Goal: Task Accomplishment & Management: Use online tool/utility

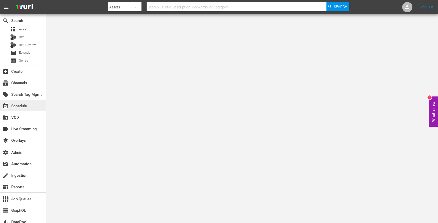
click at [24, 103] on div "event_available Schedule" at bounding box center [14, 105] width 29 height 5
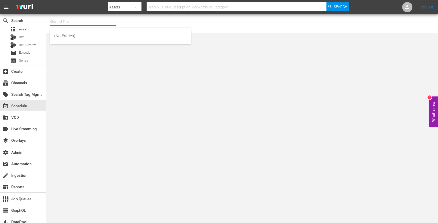
click at [57, 23] on input "text" at bounding box center [82, 22] width 65 height 12
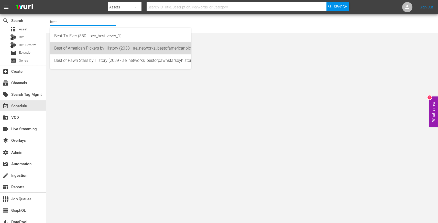
click at [72, 49] on div "Best of American Pickers by History (2038 - ae_networks_bestofamericanpickersby…" at bounding box center [120, 48] width 133 height 12
type input "Best of American Pickers by History (2038 - ae_networks_bestofamericanpickersby…"
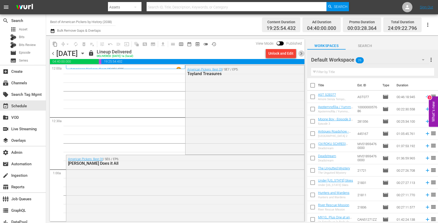
click at [301, 54] on span "chevron_right" at bounding box center [301, 53] width 6 height 6
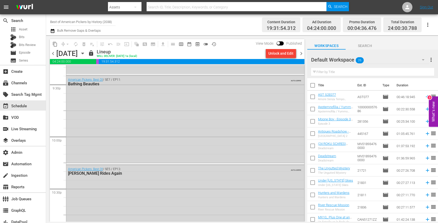
scroll to position [2226, 0]
click at [152, 146] on div "American Pickers: Best Of / SE7 / EP11: Bathing Beauties AUTO-LOOPED" at bounding box center [185, 118] width 238 height 88
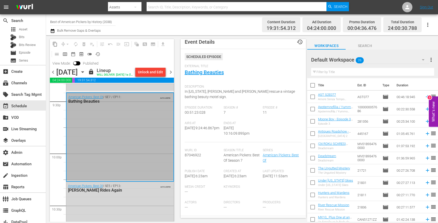
scroll to position [7, 0]
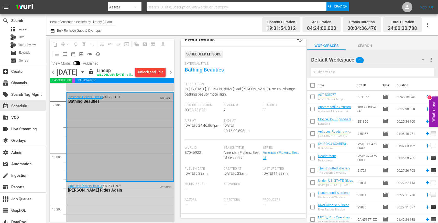
click at [117, 193] on div "[PERSON_NAME] Rides Again" at bounding box center [107, 190] width 79 height 5
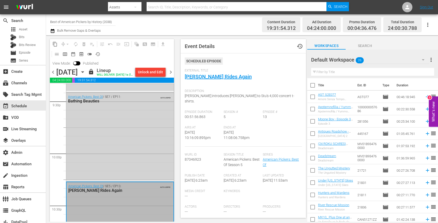
click at [102, 148] on div "American Pickers: Best Of / SE7 / EP11: Bathing Beauties AUTO-LOOPED" at bounding box center [119, 137] width 107 height 88
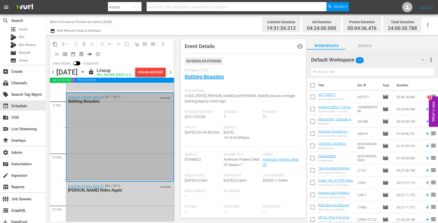
click at [126, 193] on div "American Pickers: Best Of / SE5 / EP13: [PERSON_NAME] Rides Again" at bounding box center [107, 188] width 79 height 8
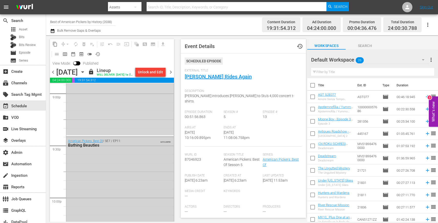
scroll to position [2179, 0]
click at [131, 168] on div "American Pickers: Best Of / SE7 / EP11: Bathing Beauties AUTO-LOOPED" at bounding box center [119, 184] width 107 height 88
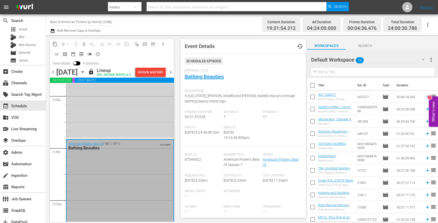
click at [121, 126] on div "American Pickers: Best Of / SE6 / EP11: Sweet Home Pickin' AUTO-LOOPED" at bounding box center [119, 95] width 107 height 86
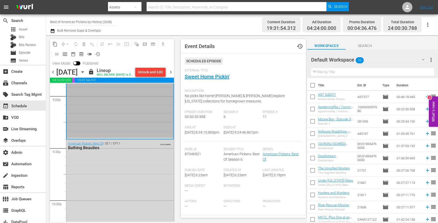
click at [134, 175] on div "American Pickers: Best Of / SE7 / EP11: Bathing Beauties AUTO-LOOPED" at bounding box center [119, 184] width 107 height 88
